Goal: Check status: Check status

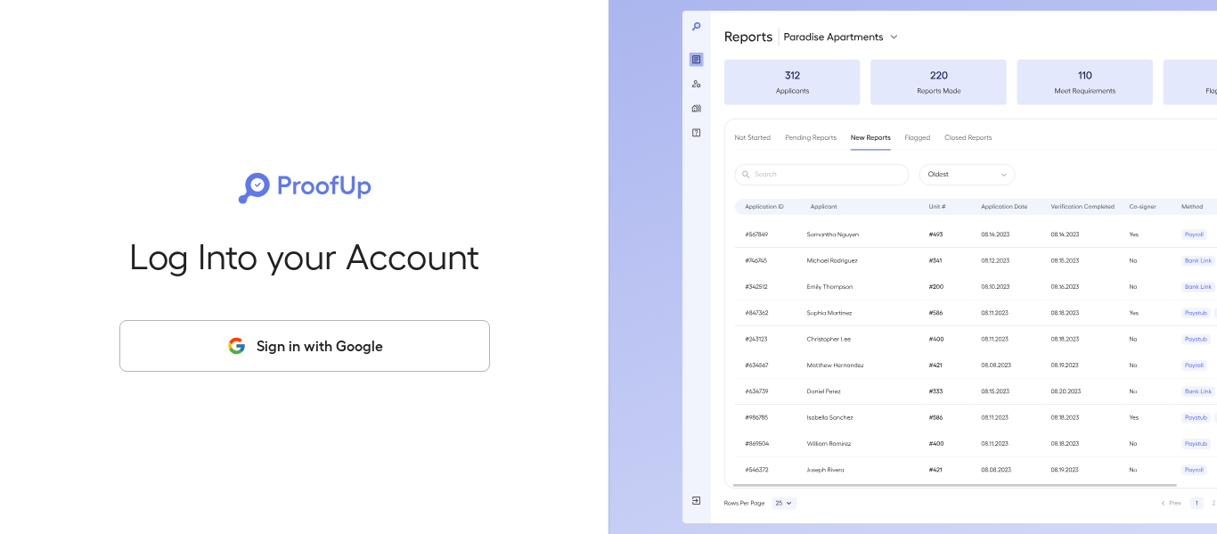
click at [306, 343] on button "Sign in with Google" at bounding box center [304, 346] width 371 height 52
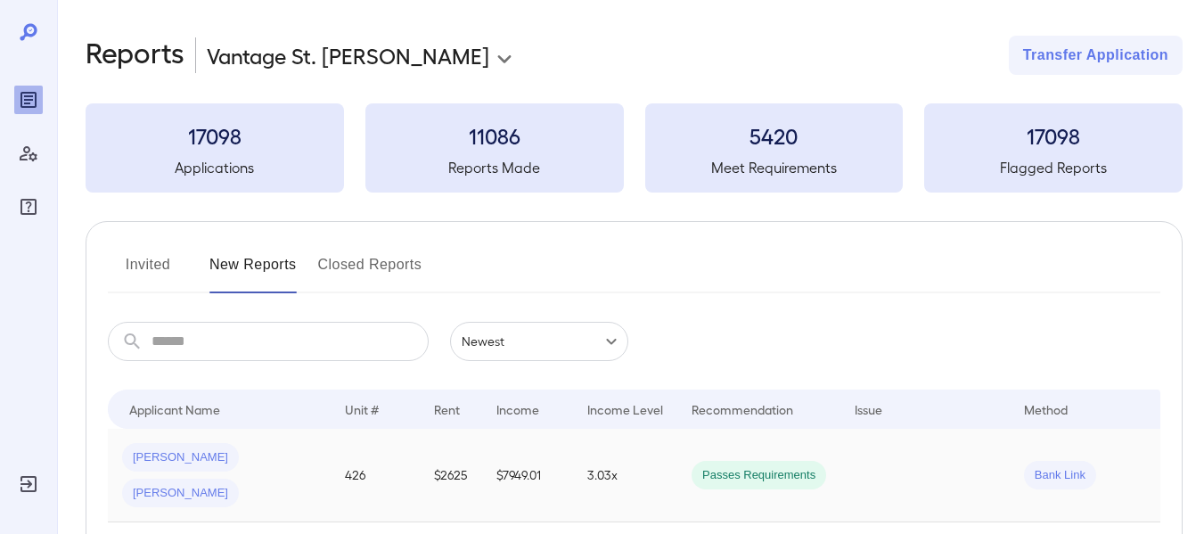
click at [202, 456] on span "[PERSON_NAME]" at bounding box center [180, 457] width 117 height 17
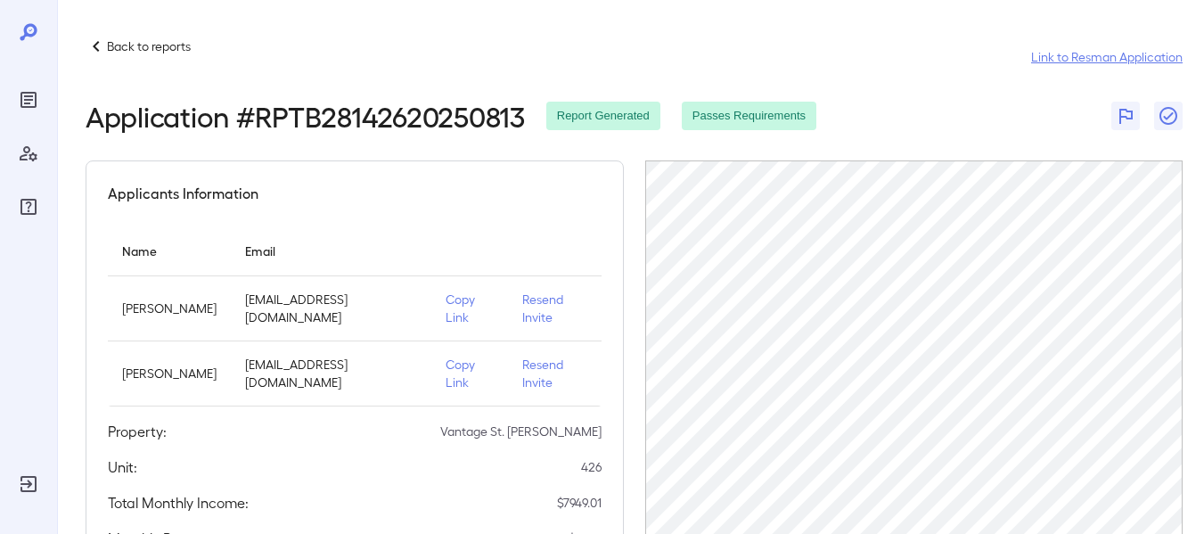
click at [1056, 53] on link "Link to Resman Application" at bounding box center [1106, 57] width 151 height 18
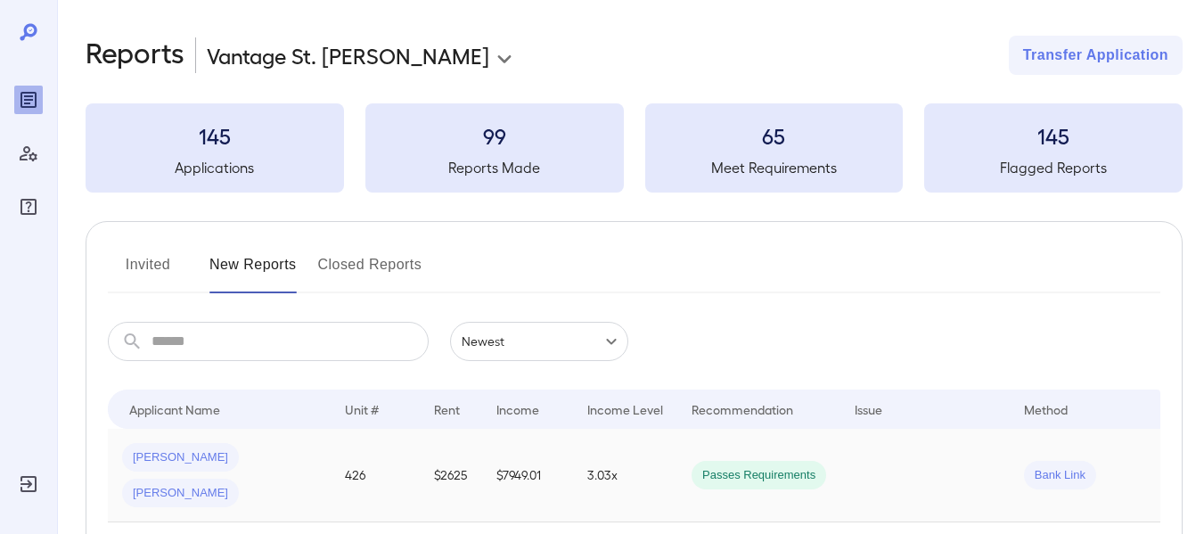
click at [239, 485] on span "[PERSON_NAME]" at bounding box center [180, 493] width 117 height 17
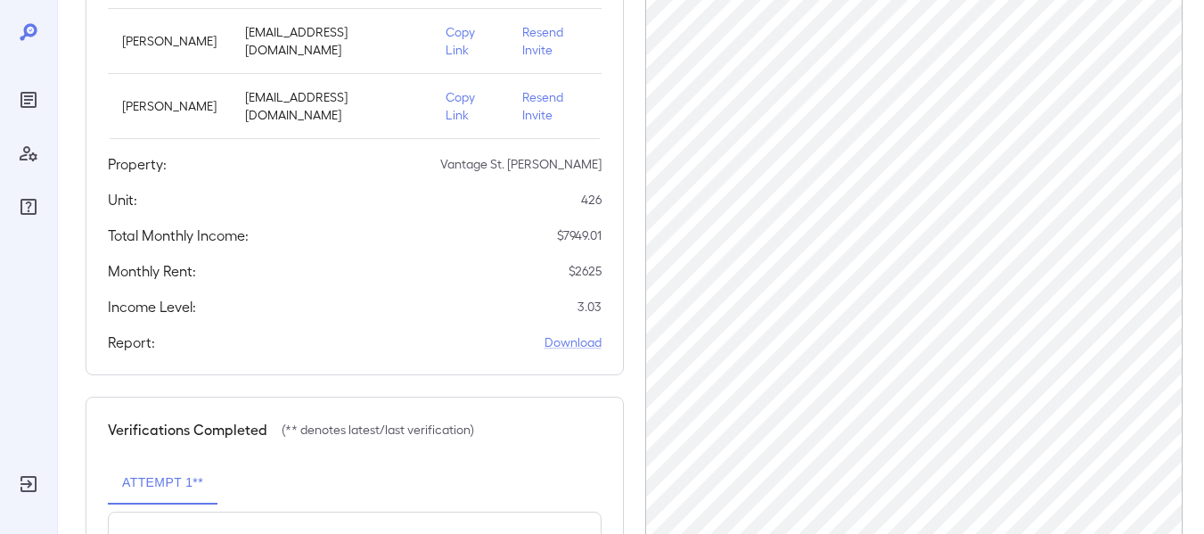
scroll to position [444, 0]
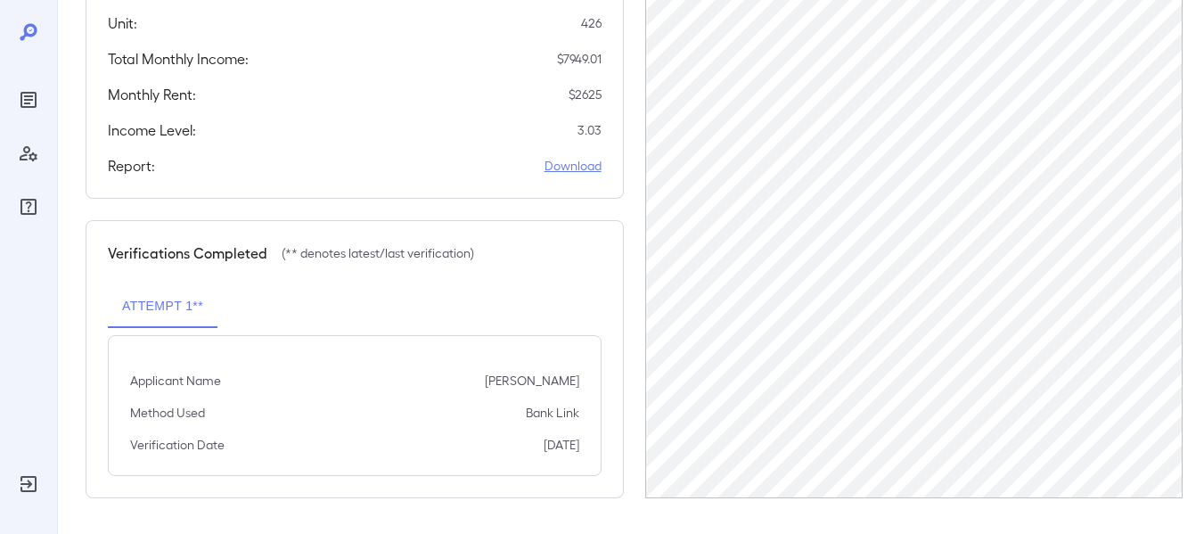
click at [588, 165] on link "Download" at bounding box center [572, 166] width 57 height 18
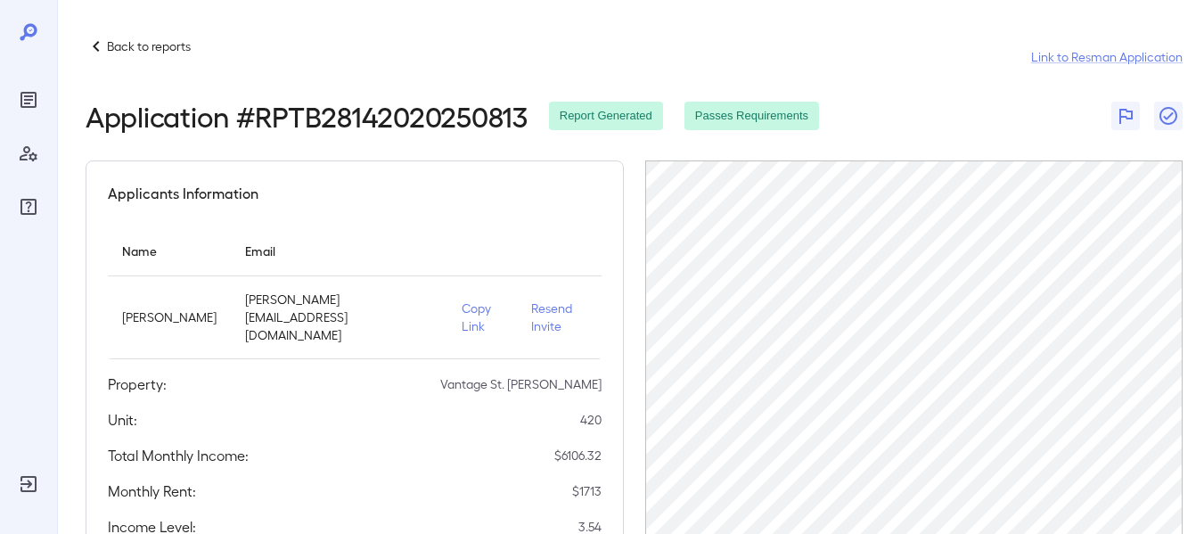
click at [1068, 66] on div "Back to reports Link to Resman Application" at bounding box center [634, 57] width 1097 height 43
click at [1068, 52] on link "Link to Resman Application" at bounding box center [1106, 57] width 151 height 18
